Goal: Task Accomplishment & Management: Manage account settings

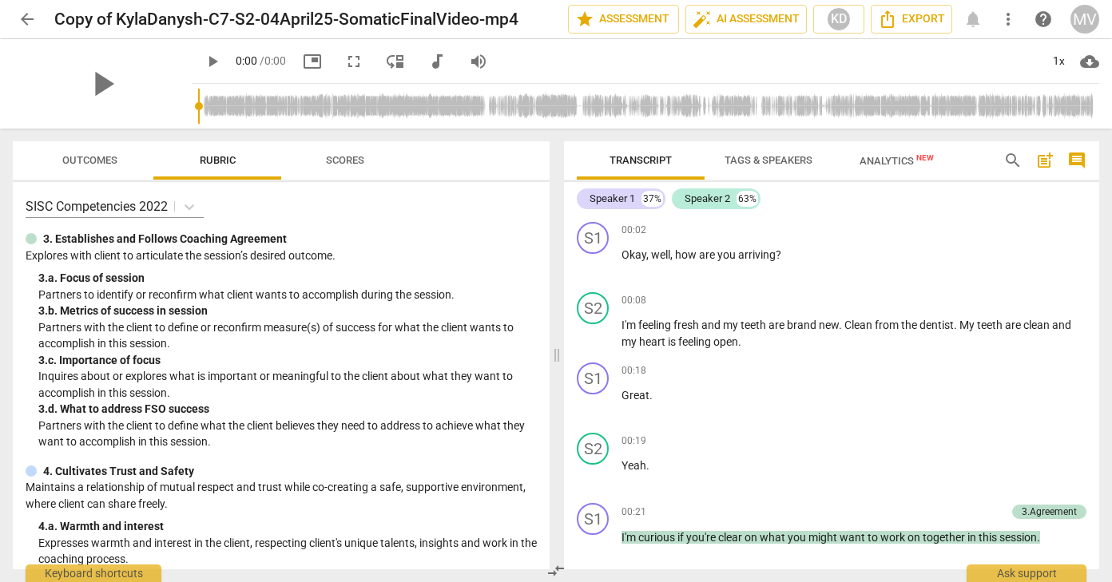
click at [31, 10] on span "arrow_back" at bounding box center [27, 19] width 19 height 19
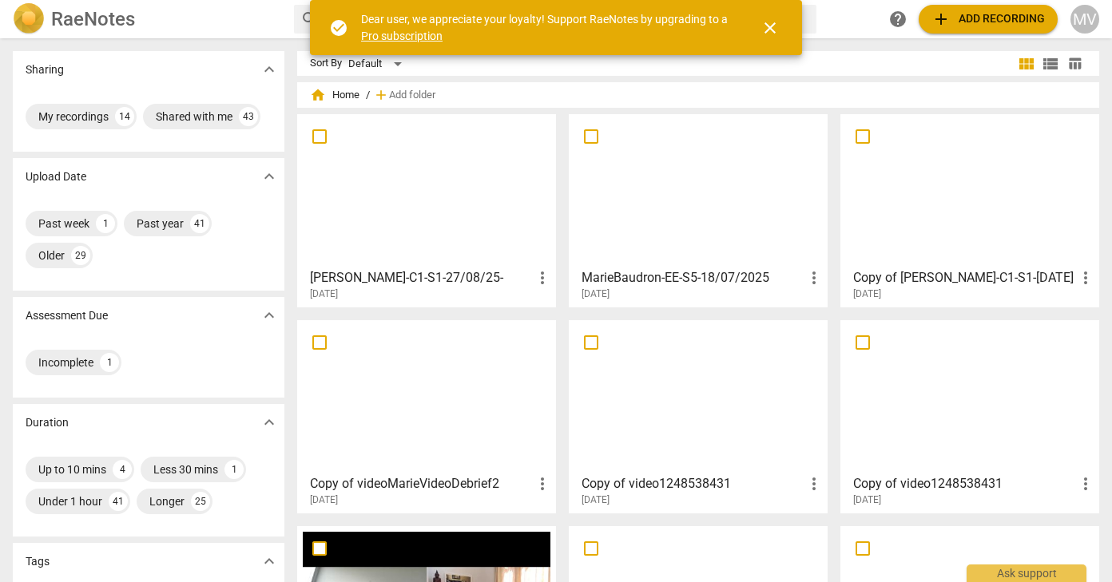
scroll to position [25, 0]
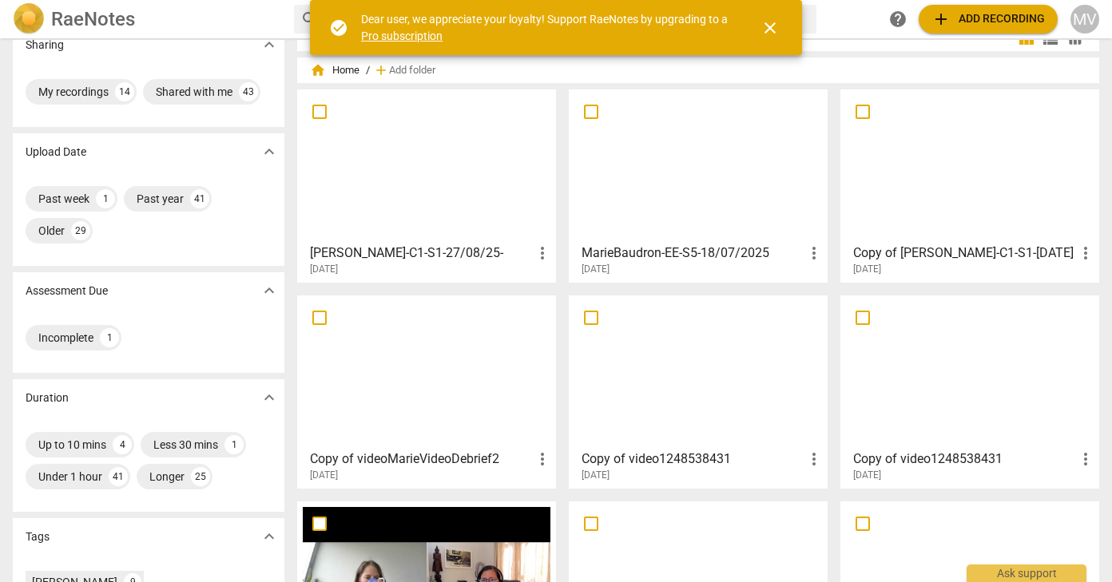
click at [766, 17] on button "close" at bounding box center [770, 28] width 38 height 38
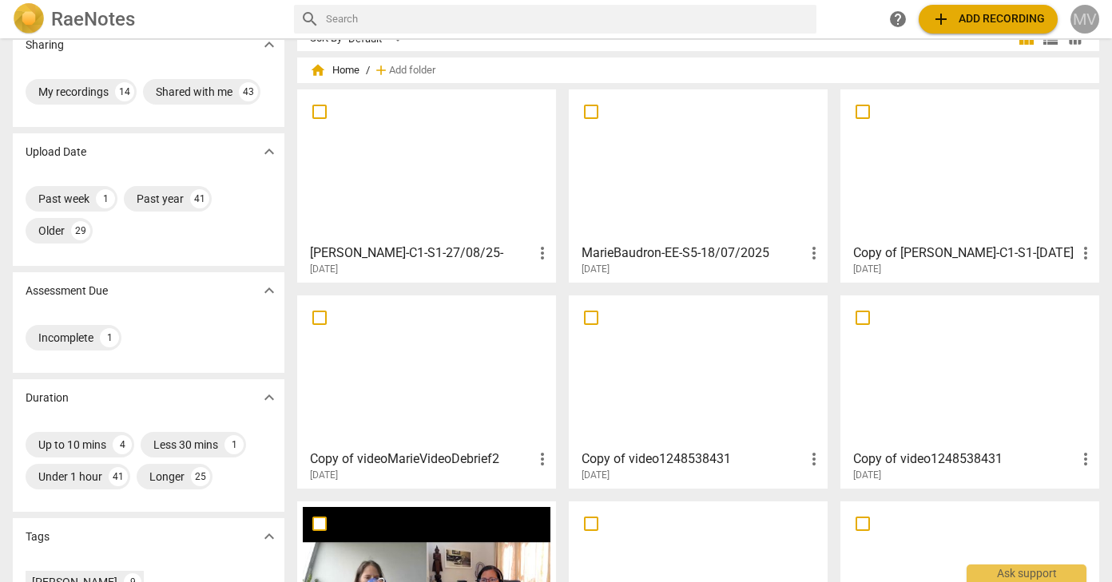
click at [1082, 17] on div "MV" at bounding box center [1084, 19] width 29 height 29
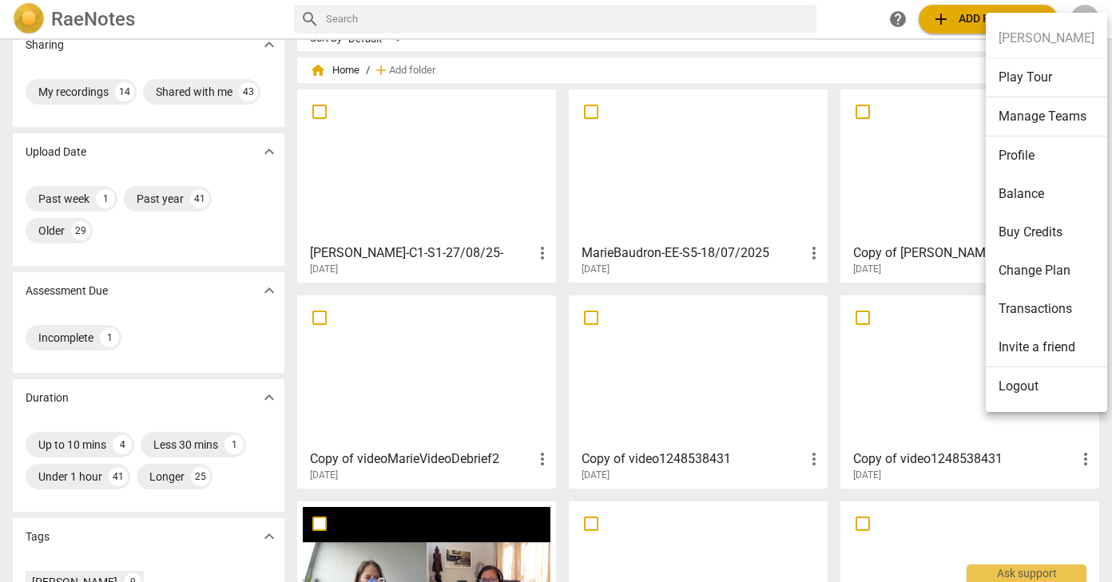
click at [1034, 112] on li "Manage Teams" at bounding box center [1046, 116] width 121 height 39
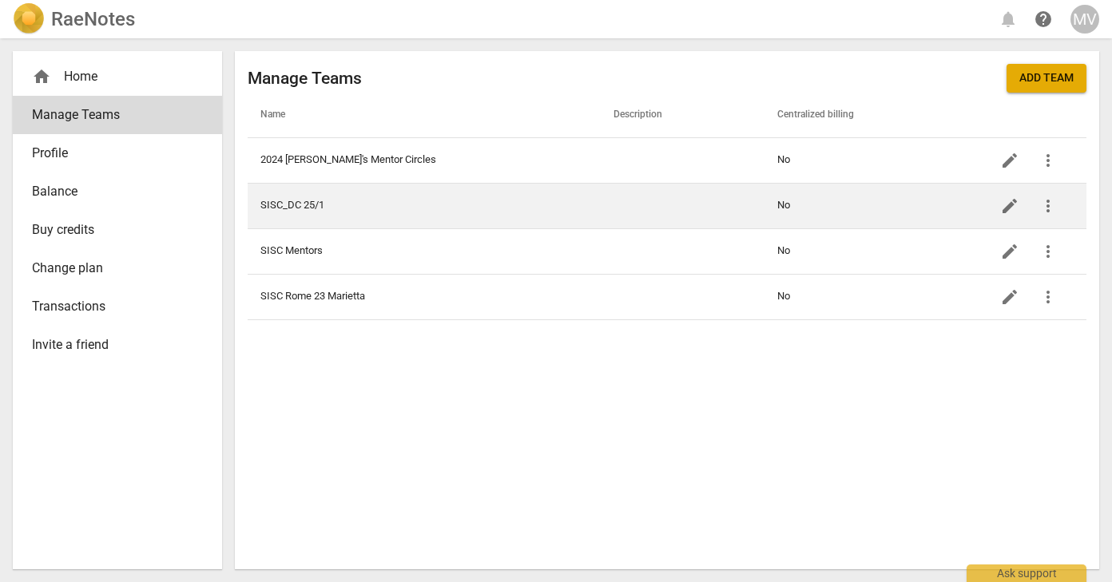
click at [543, 193] on td "SISC_DC 25/1" at bounding box center [424, 206] width 353 height 46
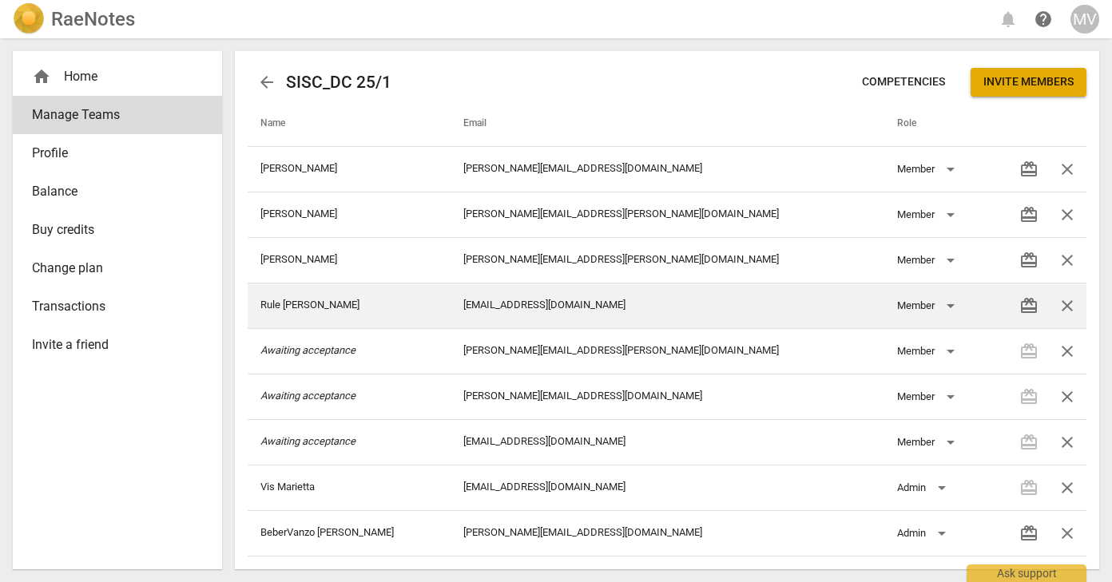
scroll to position [1, 0]
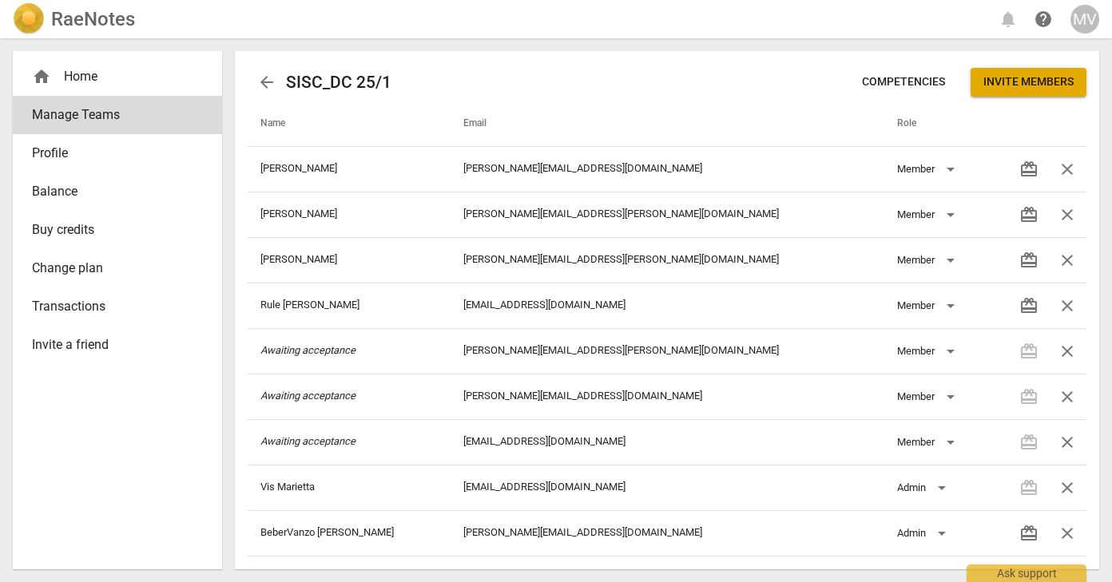
click at [122, 76] on div "home Home" at bounding box center [111, 76] width 158 height 19
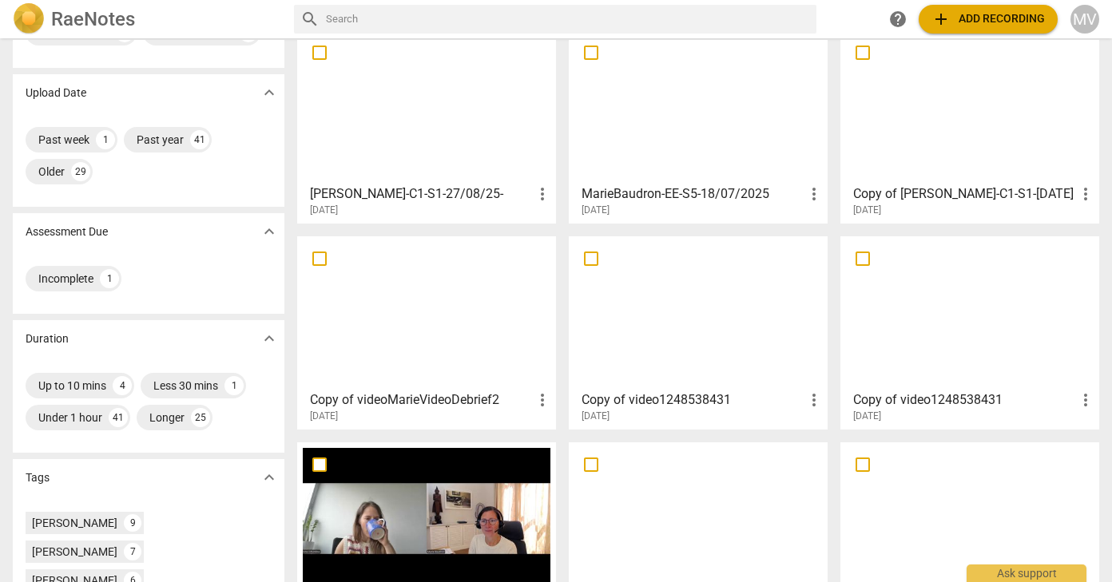
scroll to position [75, 0]
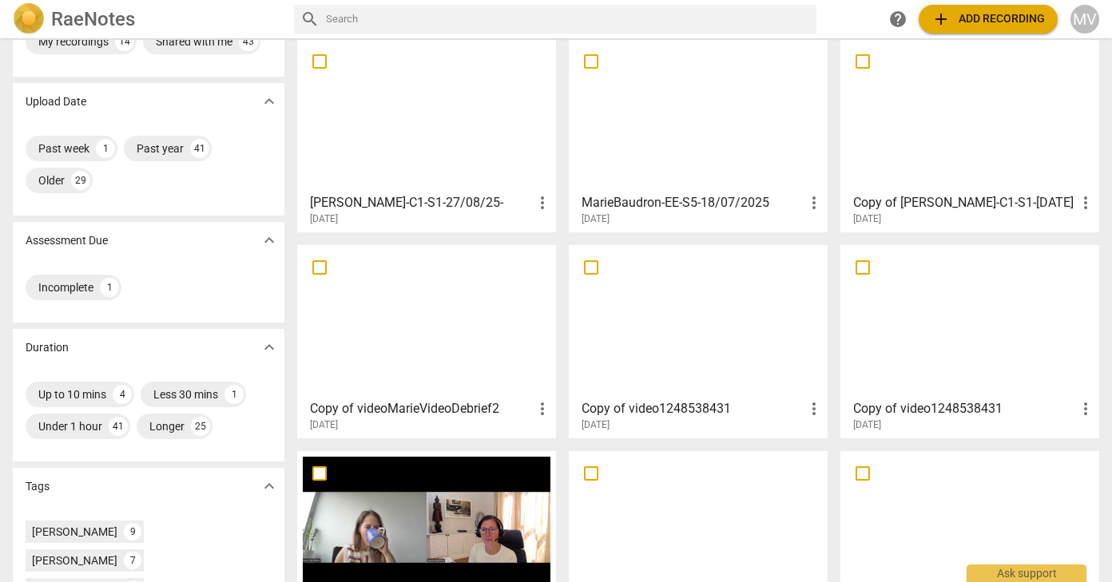
click at [709, 101] on div at bounding box center [698, 115] width 248 height 141
